Goal: Task Accomplishment & Management: Use online tool/utility

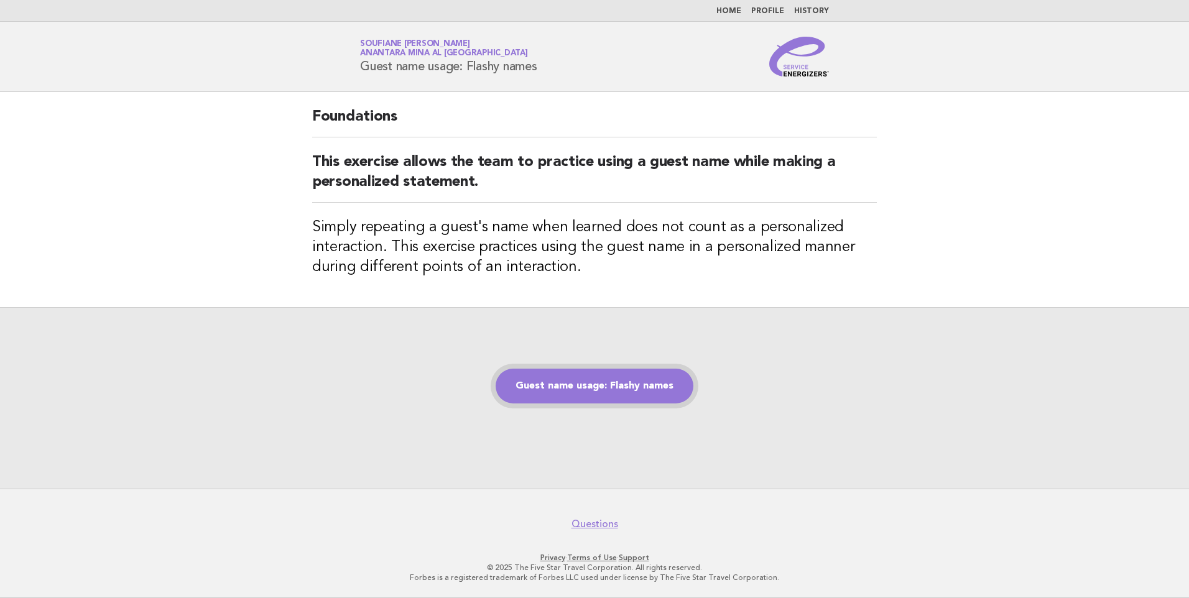
click at [592, 387] on link "Guest name usage: Flashy names" at bounding box center [595, 386] width 198 height 35
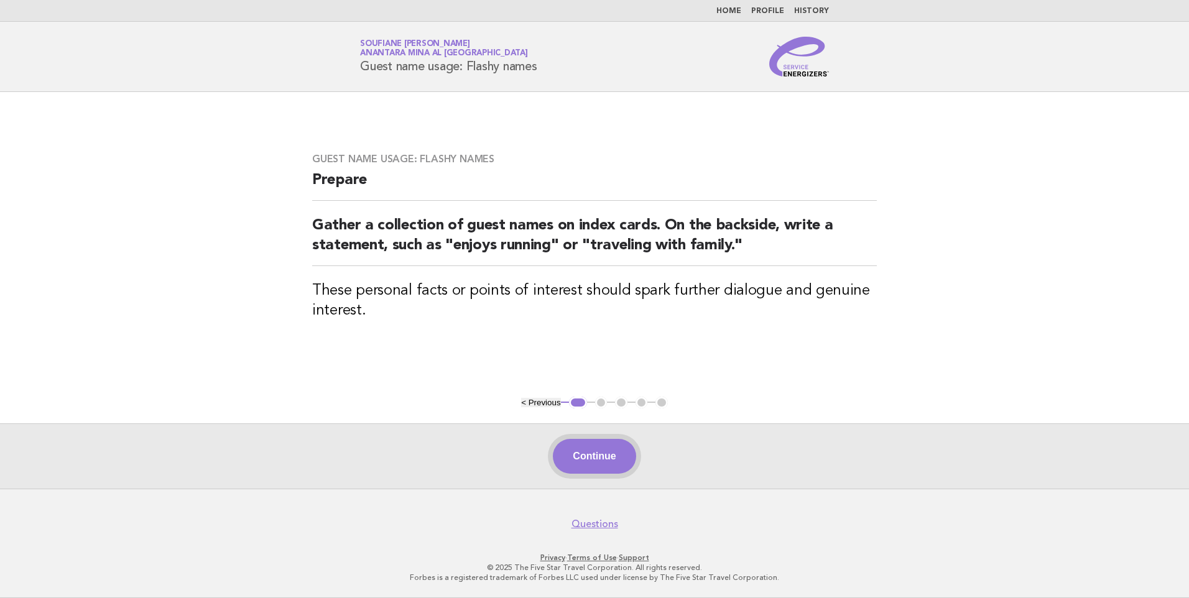
click at [597, 454] on button "Continue" at bounding box center [594, 456] width 83 height 35
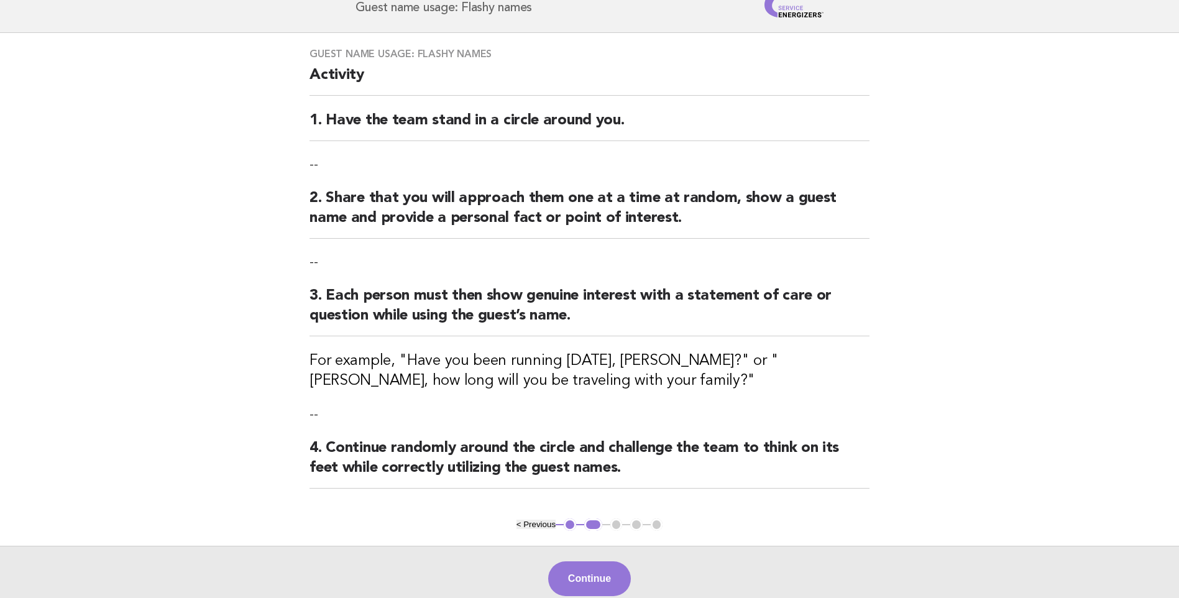
scroll to position [181, 0]
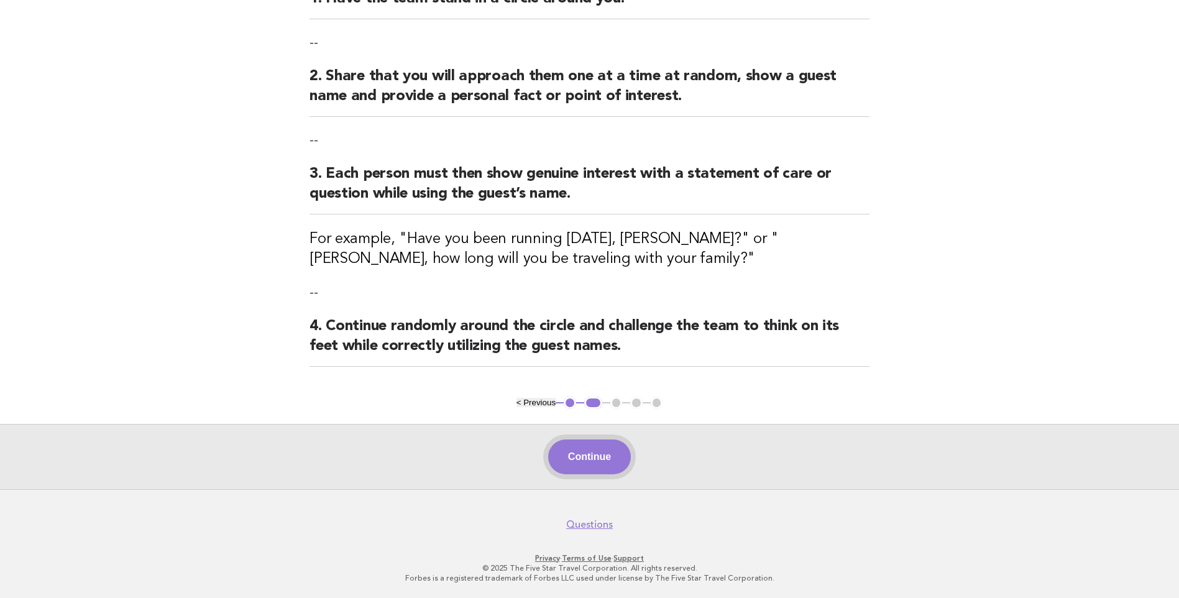
click at [603, 460] on button "Continue" at bounding box center [589, 457] width 83 height 35
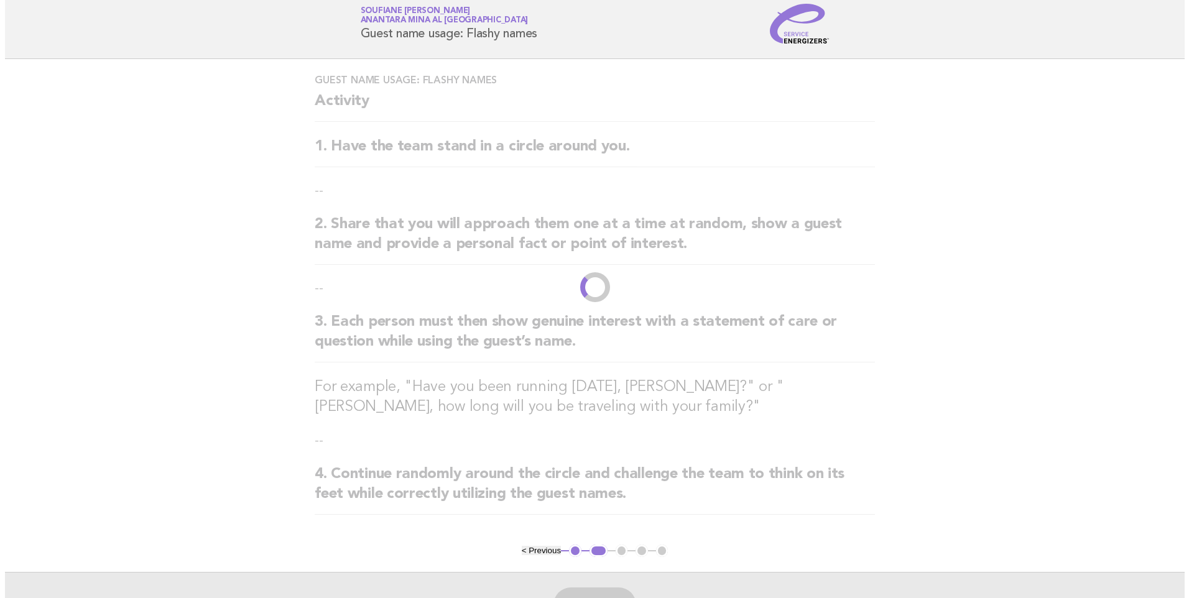
scroll to position [0, 0]
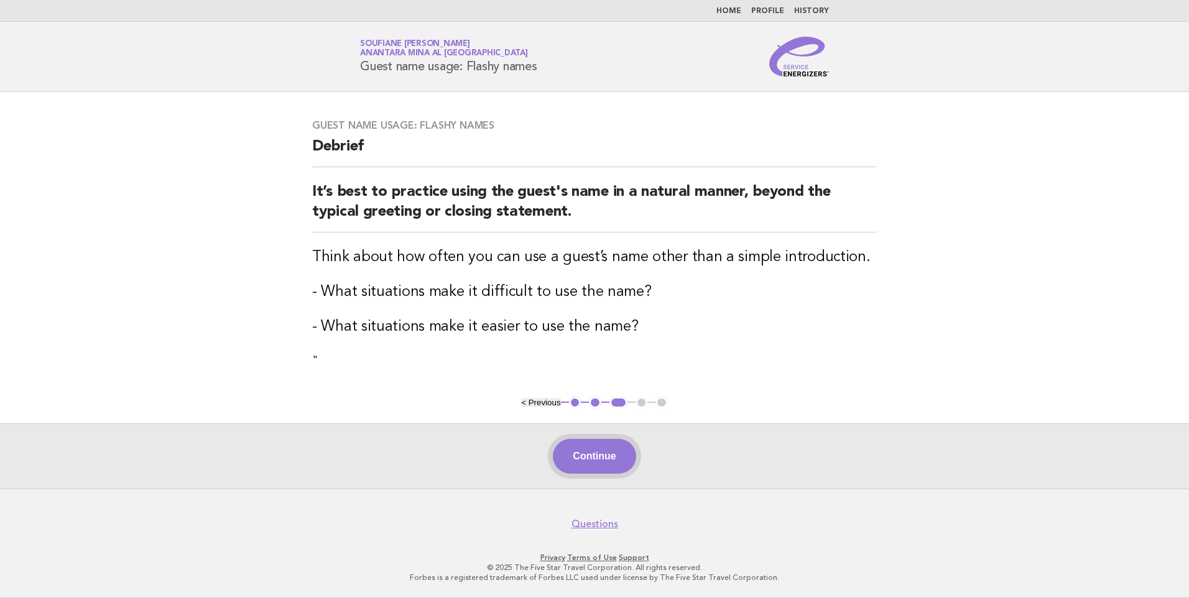
click at [583, 464] on button "Continue" at bounding box center [594, 456] width 83 height 35
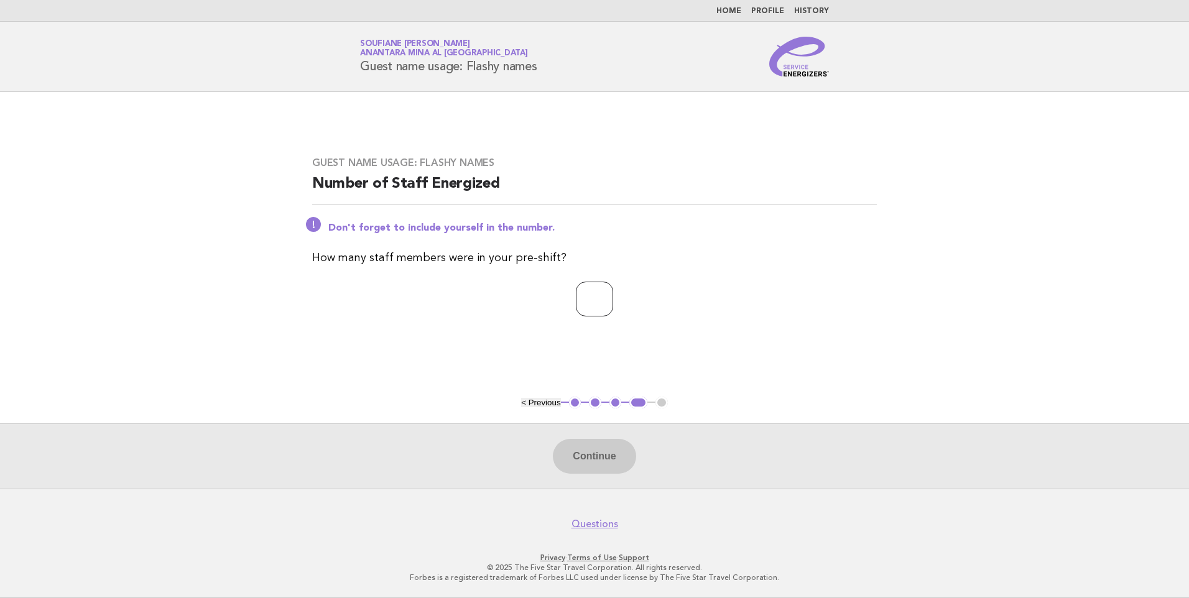
click at [591, 300] on input "number" at bounding box center [594, 299] width 37 height 35
type input "*"
click at [684, 293] on p "*" at bounding box center [594, 299] width 565 height 35
click at [581, 461] on button "Continue" at bounding box center [594, 456] width 83 height 35
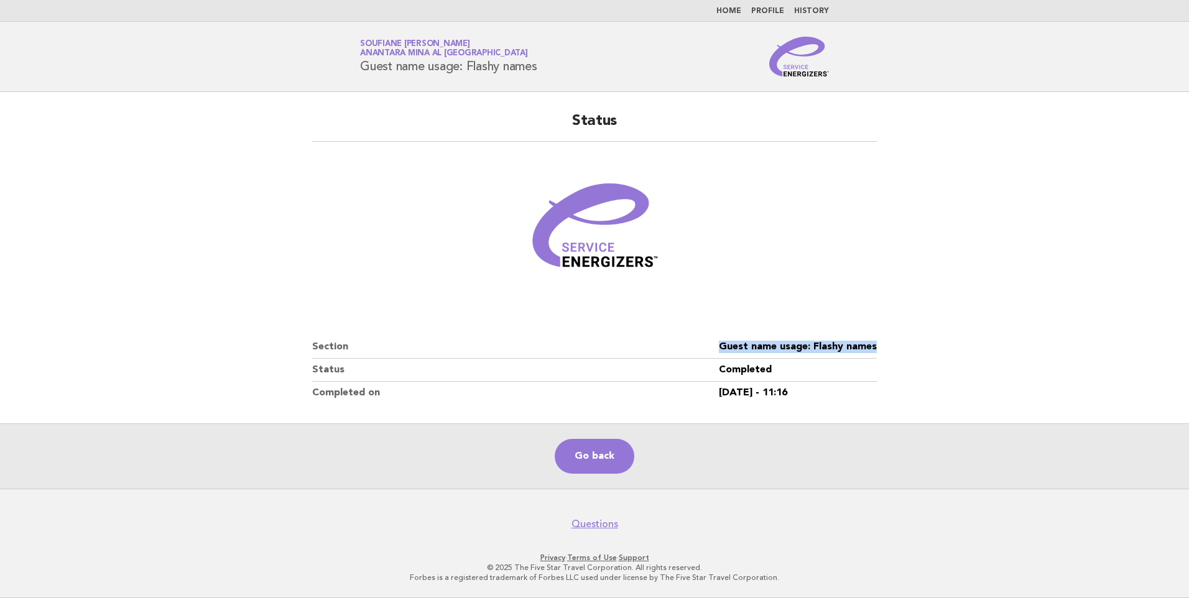
drag, startPoint x: 877, startPoint y: 346, endPoint x: 719, endPoint y: 352, distance: 158.6
click at [719, 352] on div "Status Section Guest name usage: Flashy names Status Completed Completed on [DA…" at bounding box center [594, 257] width 594 height 323
copy dl "Guest name usage: Flashy names"
